Goal: Go to known website: Go to known website

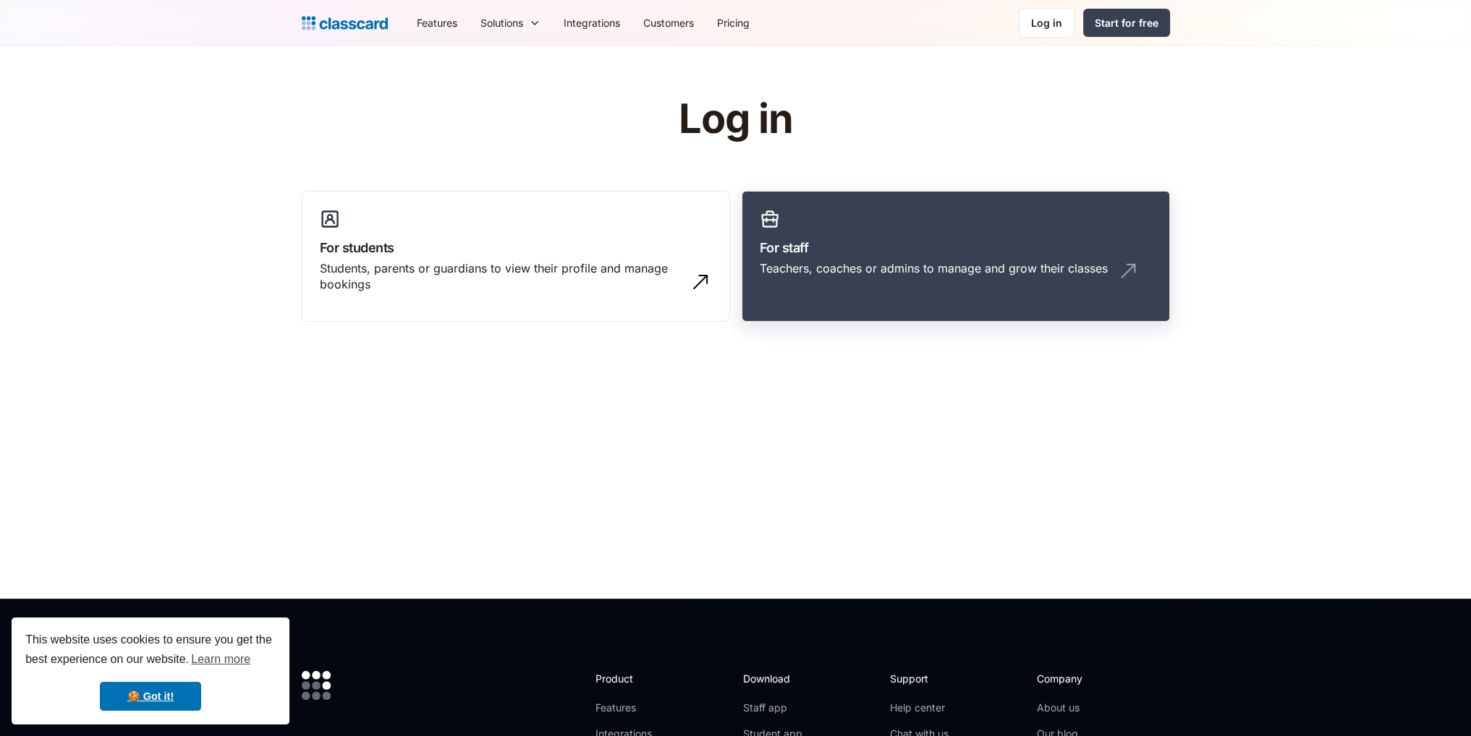
click at [873, 232] on link "For staff Teachers, coaches or admins to manage and grow their classes" at bounding box center [955, 257] width 428 height 132
click at [893, 247] on h3 "For staff" at bounding box center [955, 248] width 392 height 20
click at [911, 261] on div "Teachers, coaches or admins to manage and grow their classes" at bounding box center [933, 268] width 348 height 16
